Goal: Information Seeking & Learning: Learn about a topic

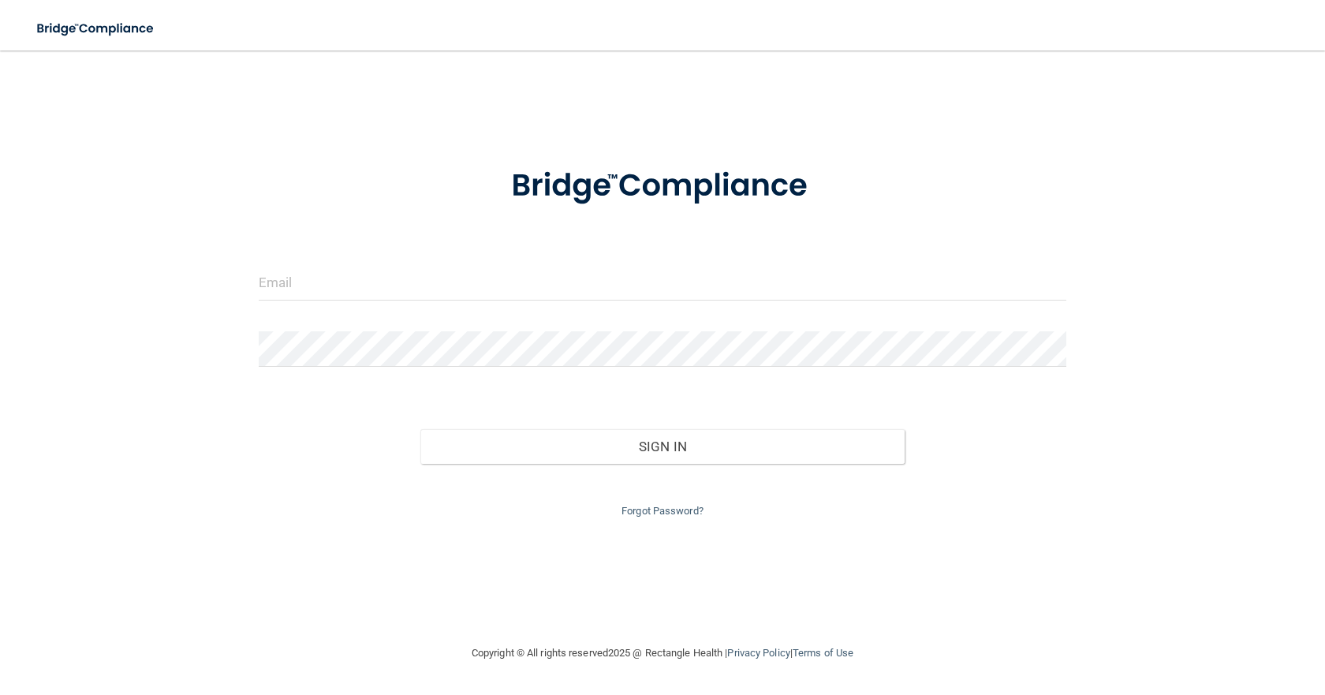
click at [315, 263] on form "Invalid email/password. You don't have permission to access that page. Sign In …" at bounding box center [663, 332] width 808 height 375
click at [312, 280] on input "email" at bounding box center [663, 282] width 808 height 35
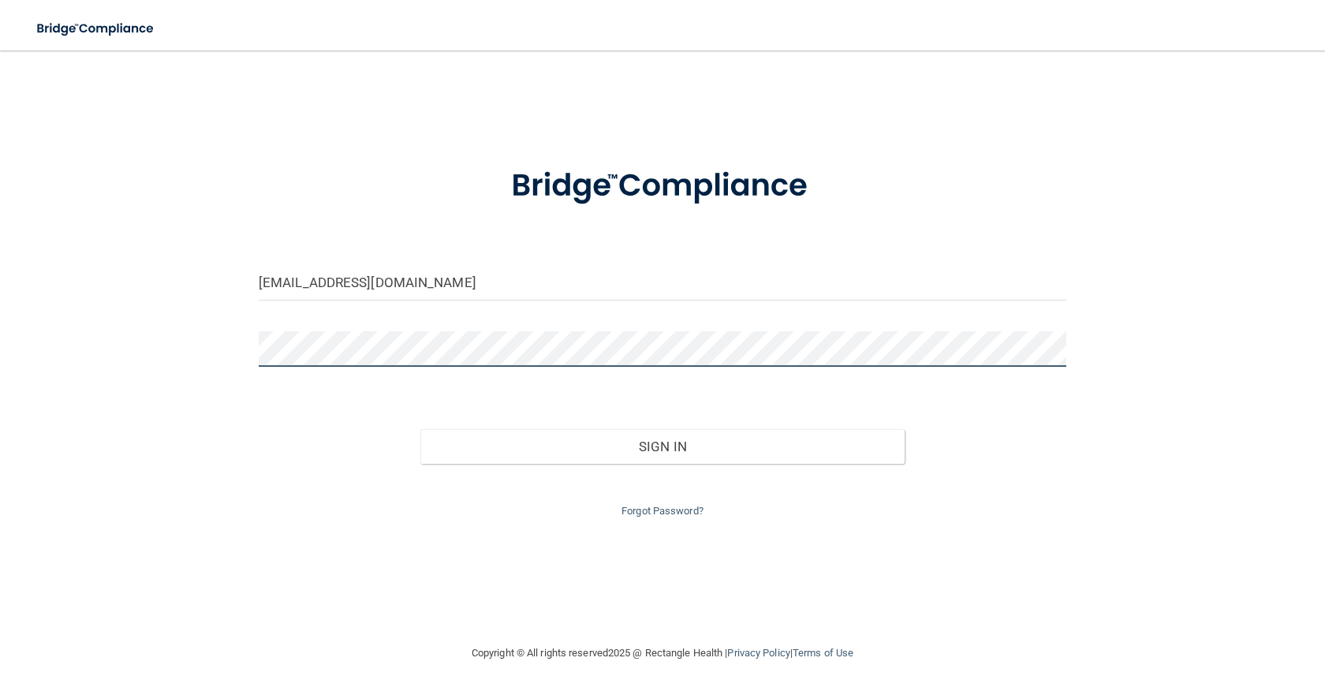
click at [420, 429] on button "Sign In" at bounding box center [662, 446] width 484 height 35
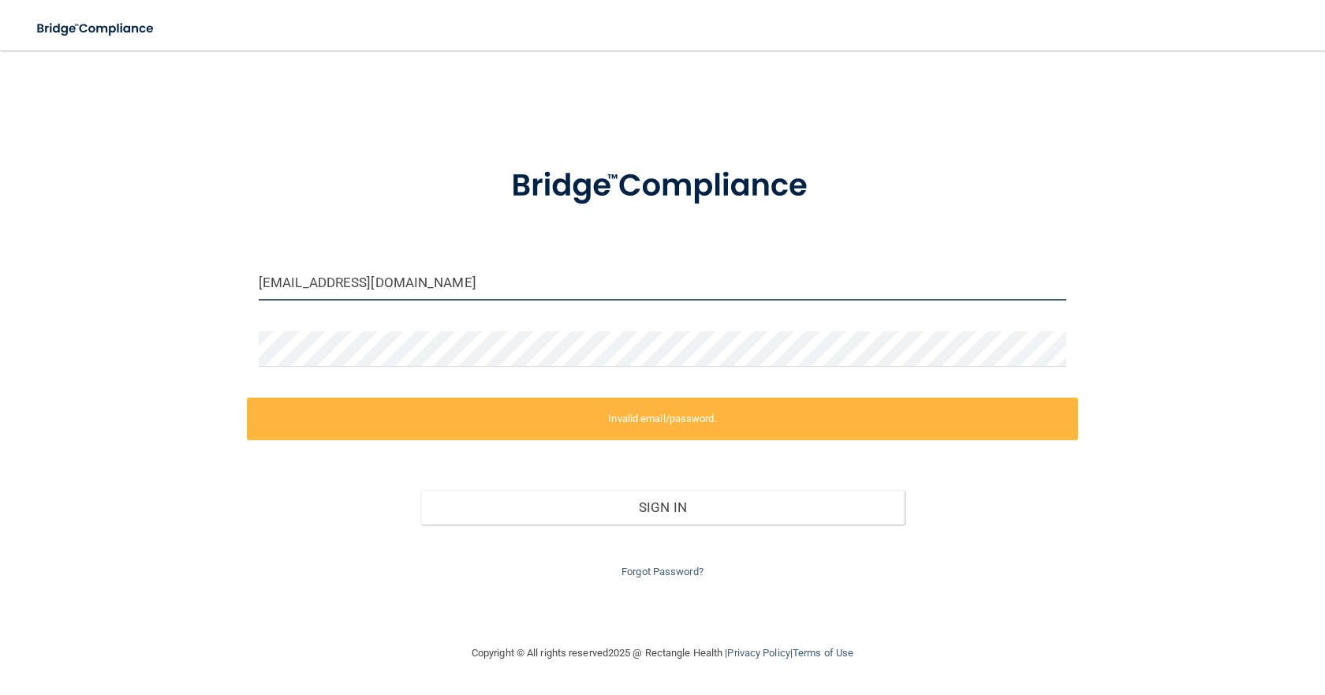
drag, startPoint x: 463, startPoint y: 282, endPoint x: 232, endPoint y: 278, distance: 231.1
click at [247, 284] on div "[EMAIL_ADDRESS][DOMAIN_NAME]" at bounding box center [662, 288] width 831 height 47
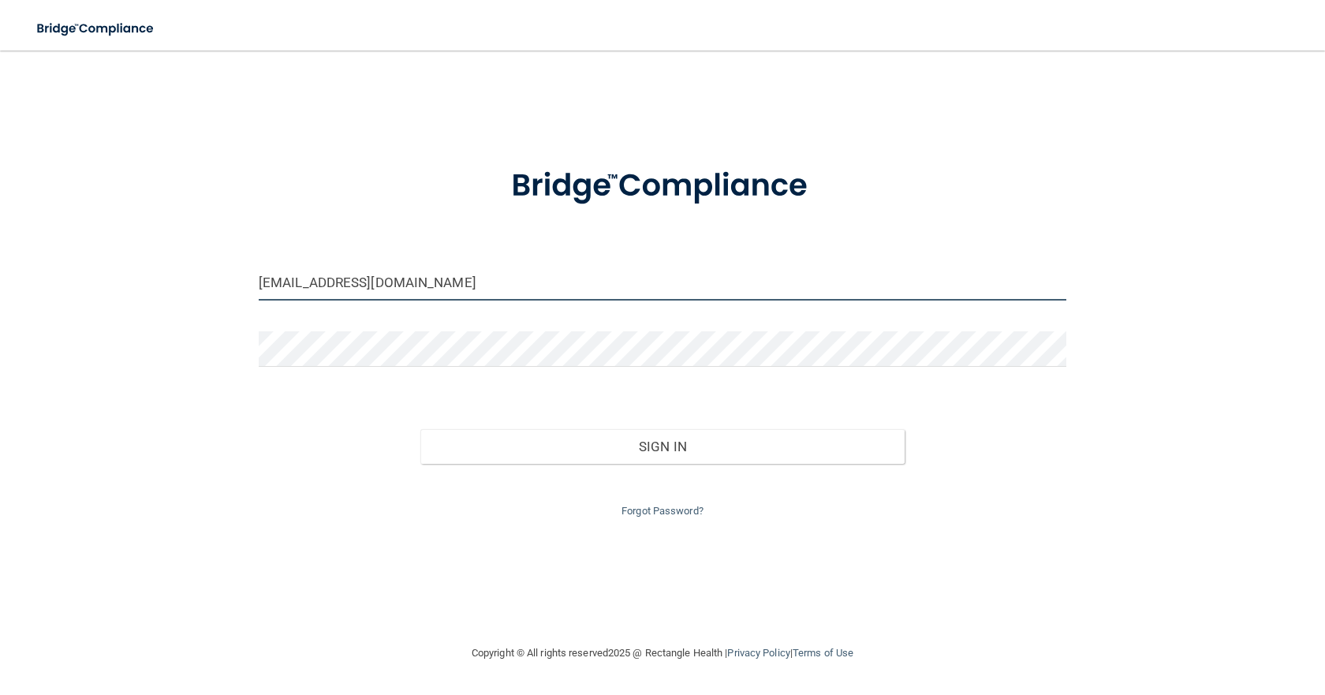
type input "[EMAIL_ADDRESS][DOMAIN_NAME]"
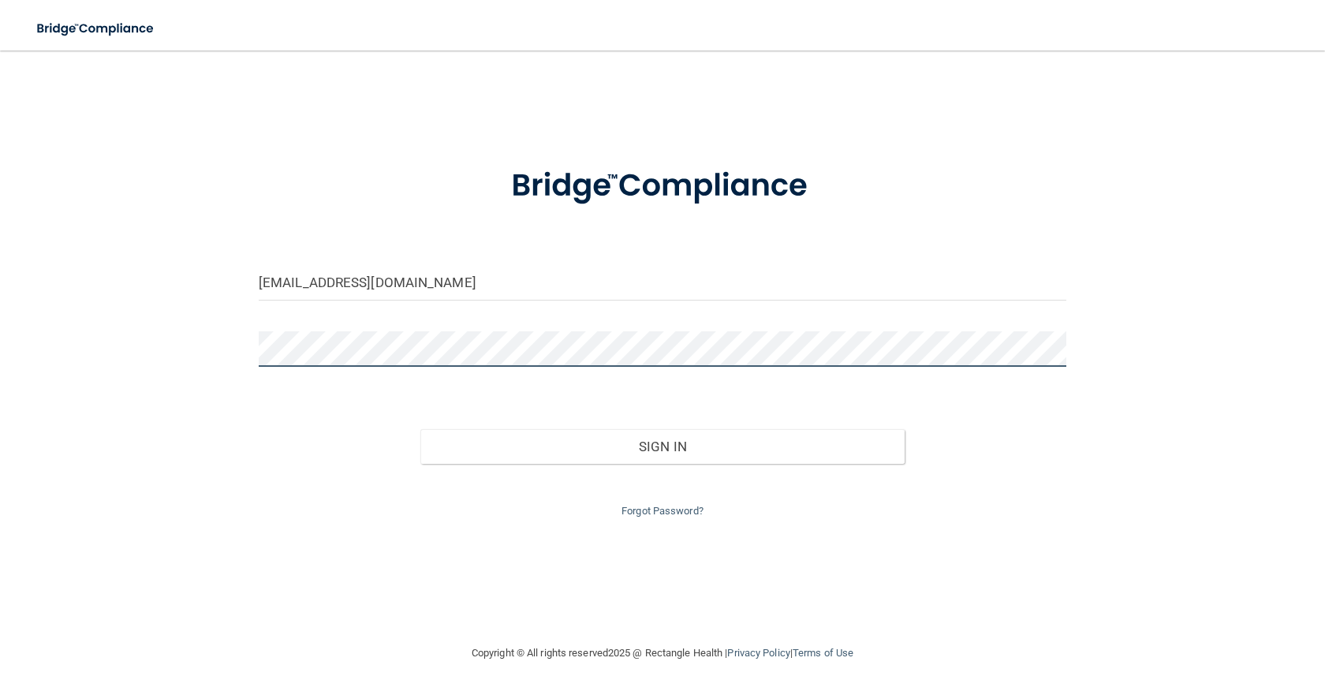
click at [420, 429] on button "Sign In" at bounding box center [662, 446] width 484 height 35
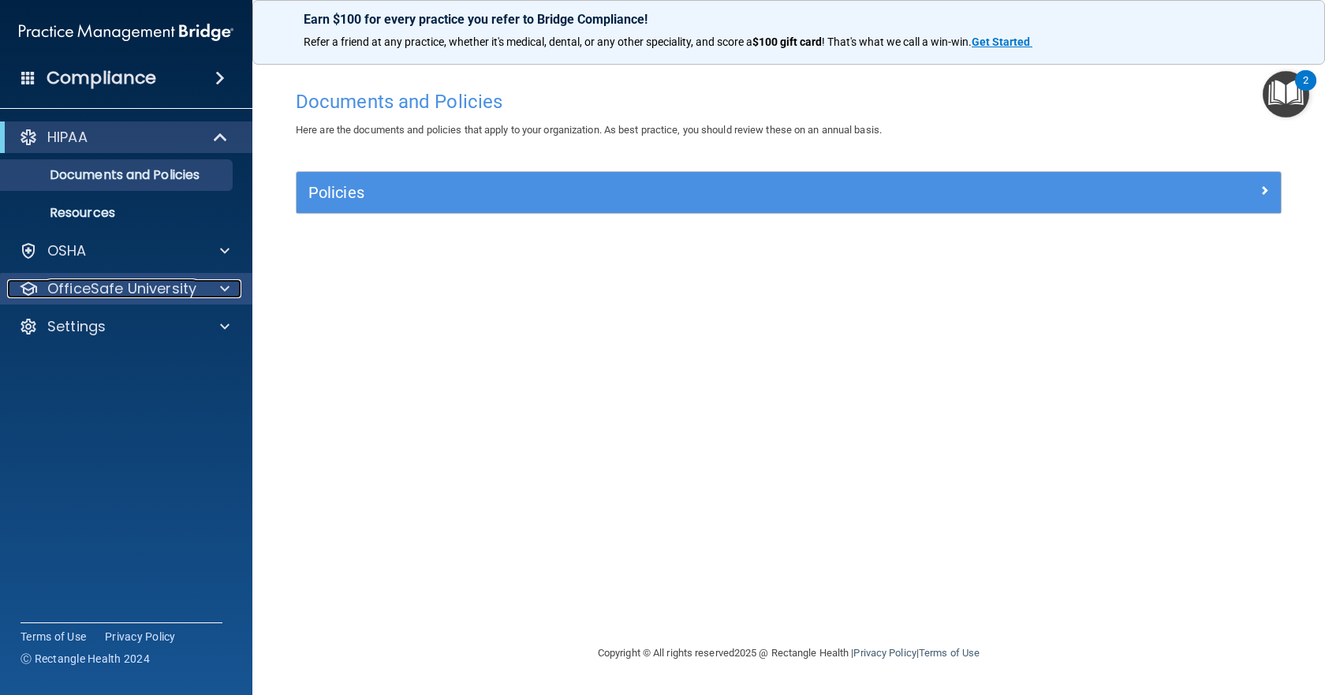
click at [144, 286] on p "OfficeSafe University" at bounding box center [121, 288] width 149 height 19
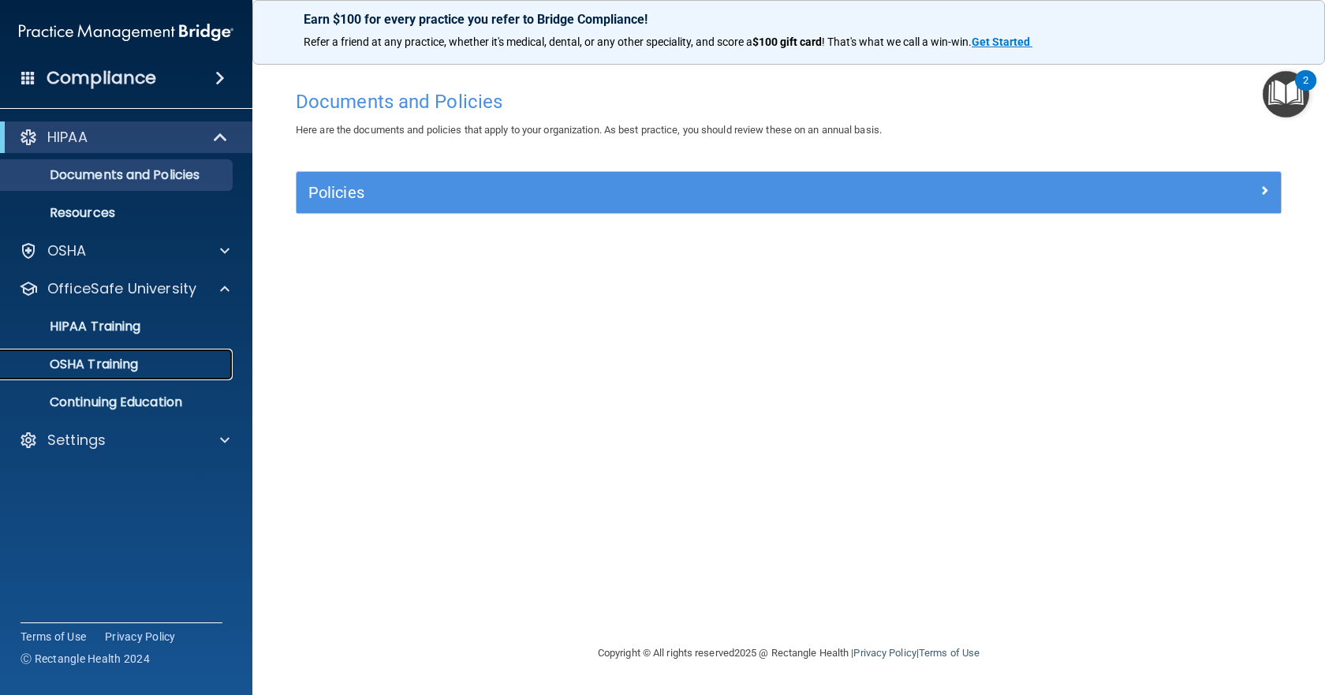
click at [114, 360] on p "OSHA Training" at bounding box center [74, 364] width 128 height 16
